Goal: Task Accomplishment & Management: Manage account settings

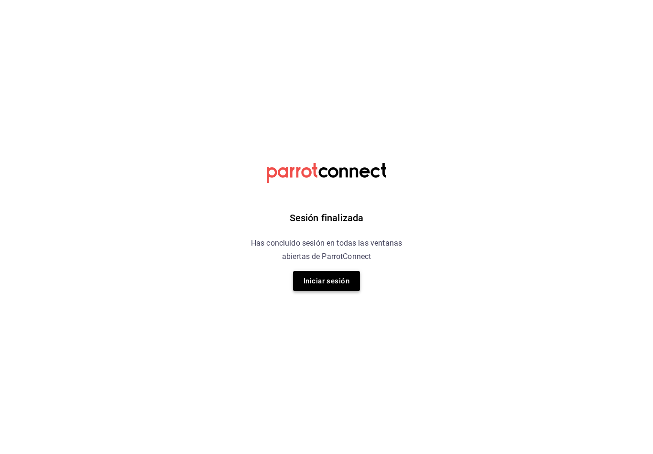
click at [340, 289] on button "Iniciar sesión" at bounding box center [326, 281] width 67 height 20
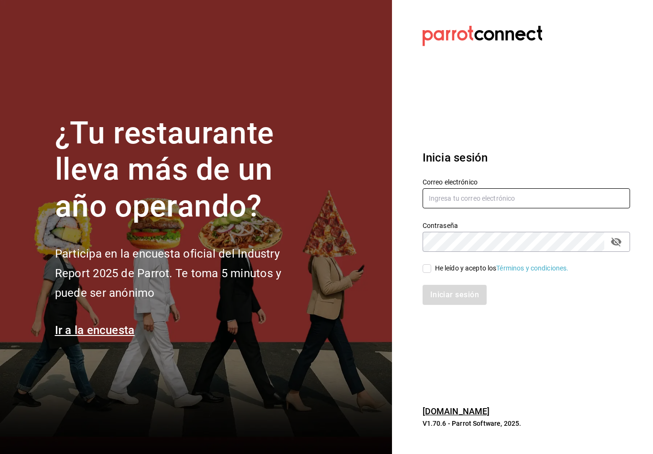
click at [492, 208] on input "text" at bounding box center [526, 198] width 207 height 20
click at [496, 219] on div "Contraseña Contraseña" at bounding box center [520, 231] width 219 height 42
click at [494, 208] on input "text" at bounding box center [526, 198] width 207 height 20
click at [470, 208] on input "text" at bounding box center [526, 198] width 207 height 20
type input "Felipecabello.chapa@gmail.com"
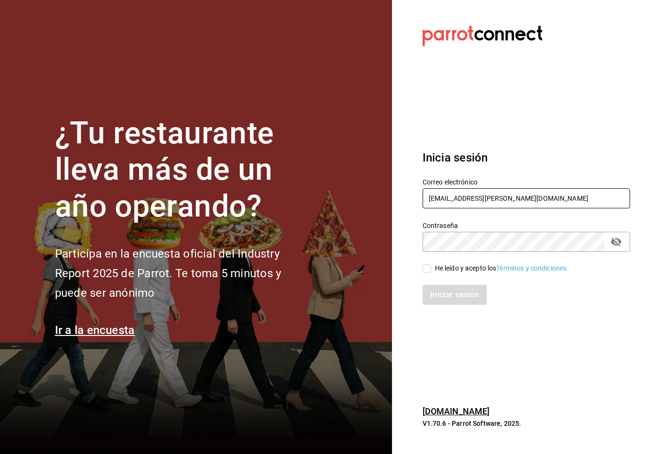
click at [429, 273] on input "He leído y acepto los Términos y condiciones." at bounding box center [427, 268] width 9 height 9
checkbox input "true"
click at [452, 305] on button "Iniciar sesión" at bounding box center [455, 295] width 65 height 20
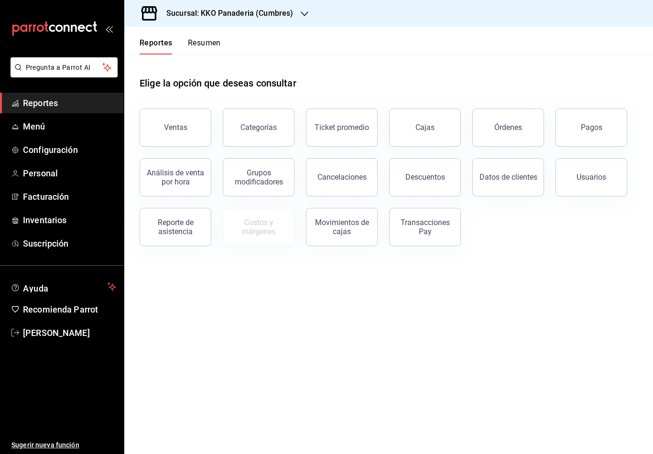
click at [204, 39] on button "Resumen" at bounding box center [204, 46] width 33 height 16
